Goal: Find specific page/section

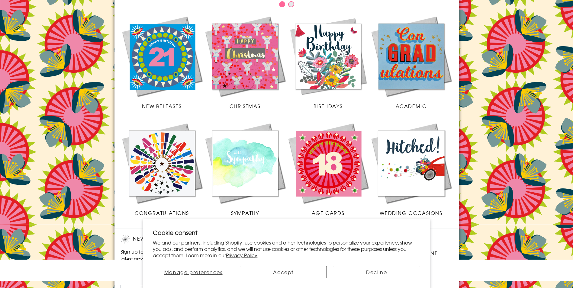
scroll to position [234, 0]
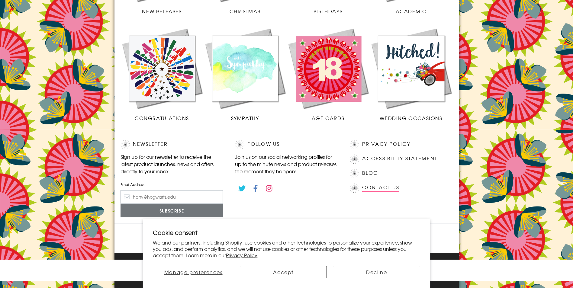
click at [379, 186] on link "Contact Us" at bounding box center [380, 188] width 37 height 8
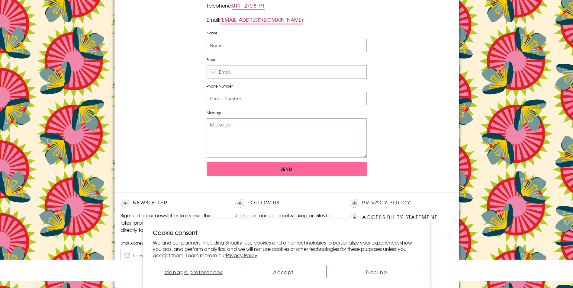
scroll to position [191, 0]
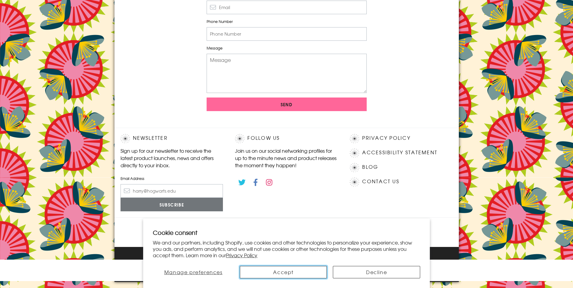
click at [291, 272] on button "Accept" at bounding box center [283, 272] width 87 height 12
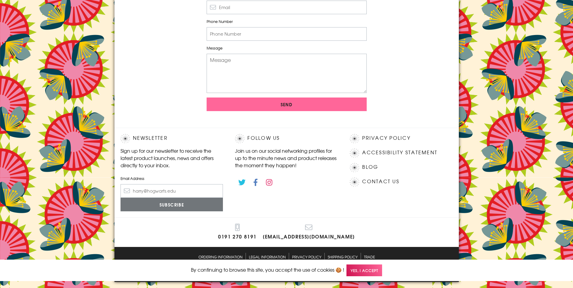
click at [262, 257] on link "Legal Information" at bounding box center [267, 257] width 37 height 8
